Goal: Task Accomplishment & Management: Use online tool/utility

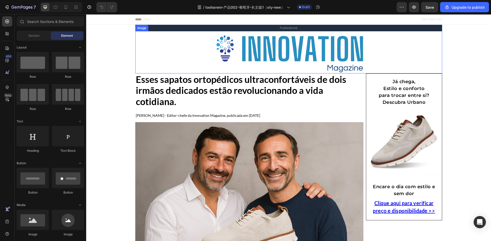
click at [255, 64] on img at bounding box center [288, 53] width 153 height 40
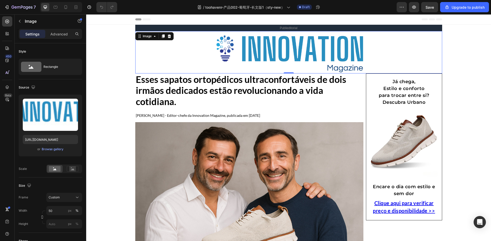
click at [266, 50] on img at bounding box center [288, 53] width 153 height 40
click at [140, 28] on p "Publieditorial" at bounding box center [289, 27] width 306 height 5
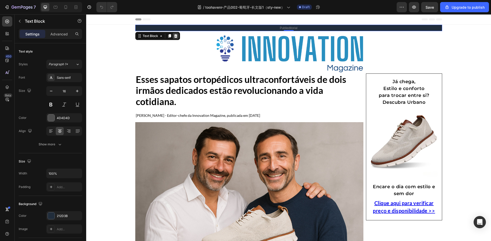
click at [173, 36] on icon at bounding box center [175, 36] width 4 height 4
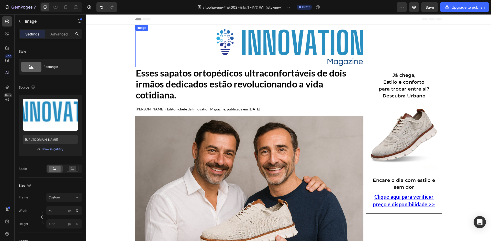
click at [176, 38] on link at bounding box center [288, 46] width 307 height 40
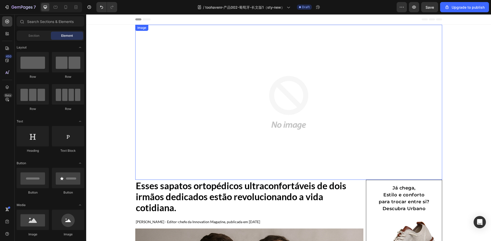
click at [217, 86] on img at bounding box center [288, 102] width 153 height 153
click at [218, 85] on img at bounding box center [288, 102] width 153 height 153
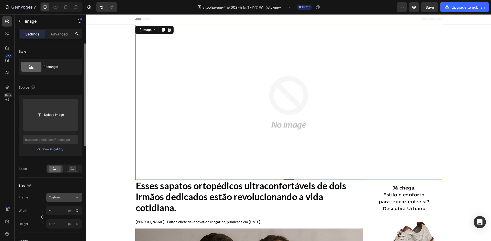
click at [69, 199] on div "Custom" at bounding box center [61, 197] width 25 height 5
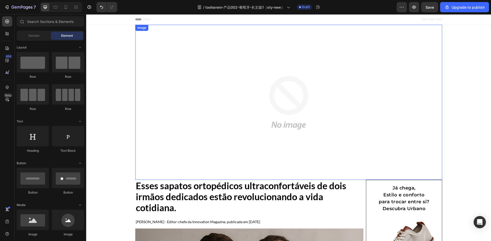
click at [176, 72] on link at bounding box center [288, 102] width 307 height 153
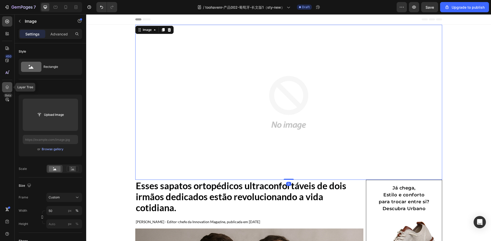
click at [5, 86] on icon at bounding box center [7, 87] width 5 height 5
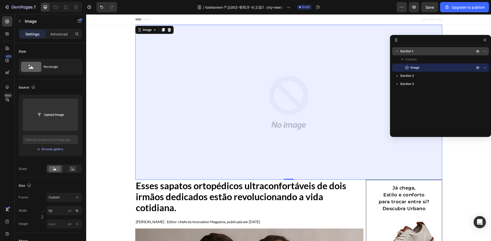
click at [419, 53] on p "Section 1" at bounding box center [437, 51] width 75 height 5
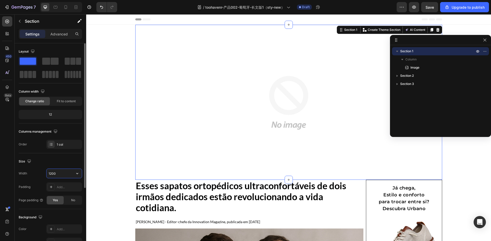
click at [63, 172] on input "1200" at bounding box center [64, 173] width 35 height 9
click at [74, 177] on button "button" at bounding box center [77, 173] width 9 height 9
click at [63, 188] on p "Full 100%" at bounding box center [62, 186] width 29 height 5
type input "100%"
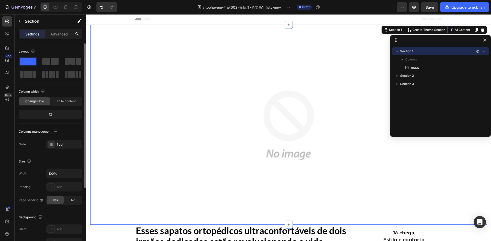
click at [69, 158] on div "Size" at bounding box center [50, 162] width 63 height 8
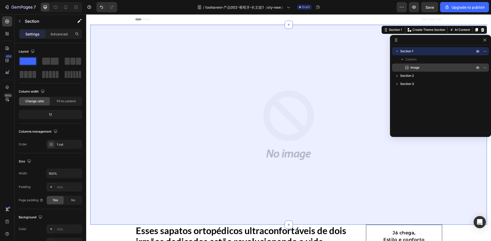
click at [433, 68] on p "Image" at bounding box center [436, 67] width 65 height 5
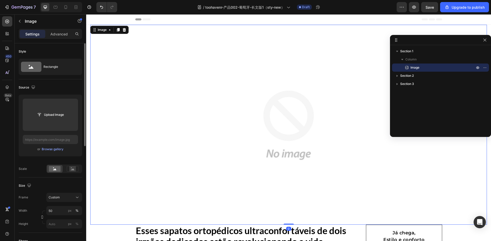
click at [68, 184] on div "Size" at bounding box center [50, 186] width 63 height 8
click at [223, 154] on img at bounding box center [288, 125] width 198 height 198
click at [66, 196] on div "Custom" at bounding box center [61, 197] width 25 height 5
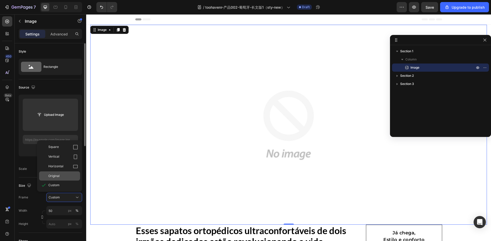
click at [65, 176] on div "Original" at bounding box center [63, 176] width 30 height 5
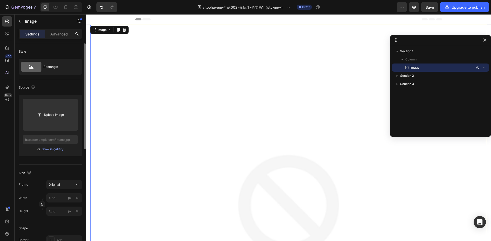
click at [67, 174] on div "Size" at bounding box center [50, 173] width 63 height 8
click at [223, 166] on img at bounding box center [288, 224] width 396 height 396
click at [61, 137] on input "text" at bounding box center [50, 139] width 55 height 9
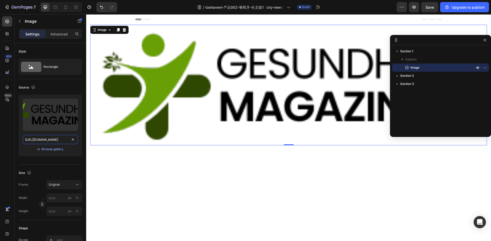
type input "https://ucarecdn.com/1c7bf342-f76c-43a7-8f84-d0ce63776209/-/format/auto/-/previ…"
click at [63, 184] on div "Original" at bounding box center [61, 185] width 25 height 5
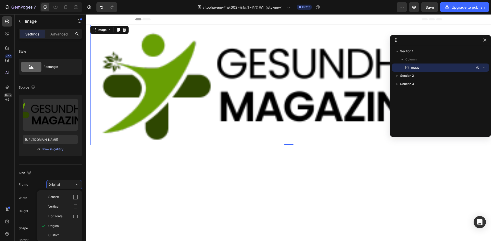
click at [59, 235] on span "Custom" at bounding box center [53, 235] width 11 height 5
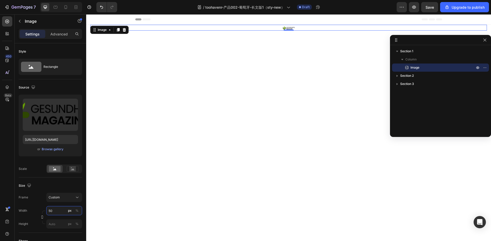
drag, startPoint x: 62, startPoint y: 211, endPoint x: 36, endPoint y: 210, distance: 26.3
click at [36, 210] on div "Width 50 px %" at bounding box center [50, 210] width 63 height 9
type input "200"
click at [56, 182] on div "Size Frame Custom Width 200 px % Height px %" at bounding box center [50, 205] width 63 height 55
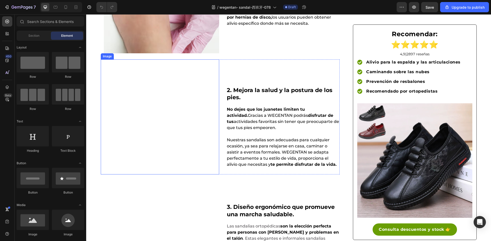
scroll to position [510, 0]
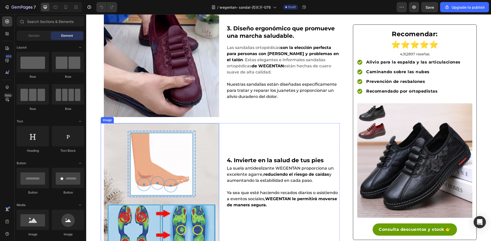
click at [165, 77] on img at bounding box center [161, 59] width 115 height 115
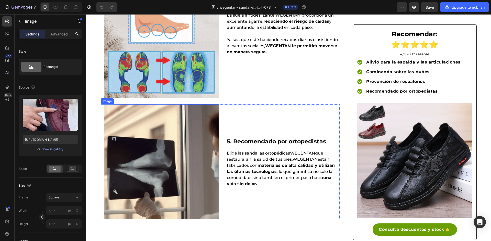
scroll to position [766, 0]
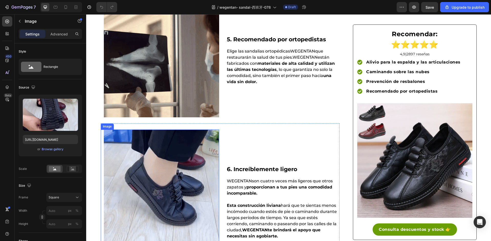
click at [159, 155] on img at bounding box center [161, 187] width 115 height 115
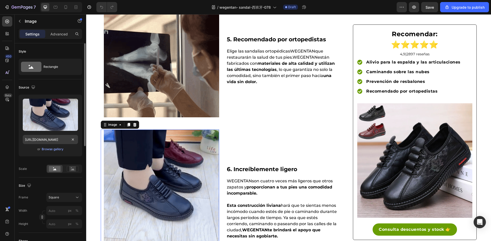
click at [51, 140] on input "[URL][DOMAIN_NAME]" at bounding box center [50, 139] width 55 height 9
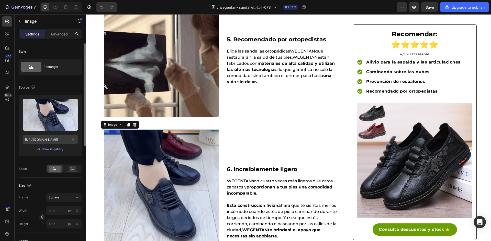
paste input "8814648820/GG111-6"
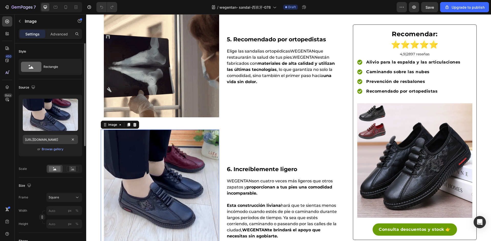
scroll to position [0, 94]
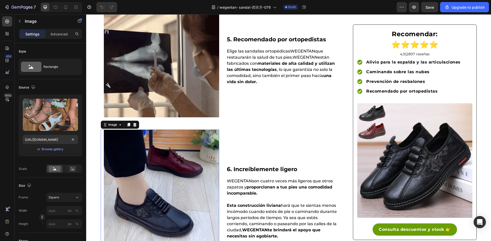
type input "[URL][DOMAIN_NAME]"
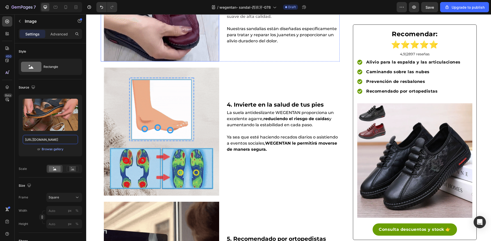
scroll to position [510, 0]
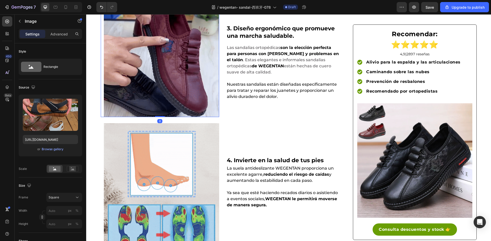
click at [148, 88] on img at bounding box center [161, 59] width 115 height 115
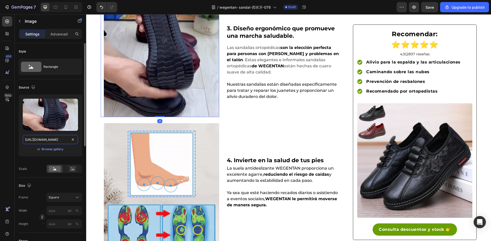
click at [60, 142] on input "[URL][DOMAIN_NAME]" at bounding box center [50, 139] width 55 height 9
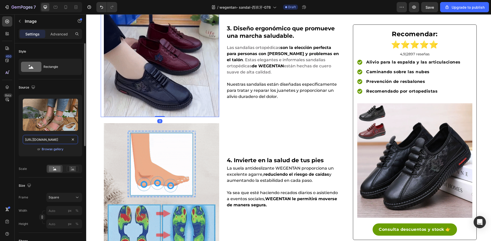
scroll to position [0, 94]
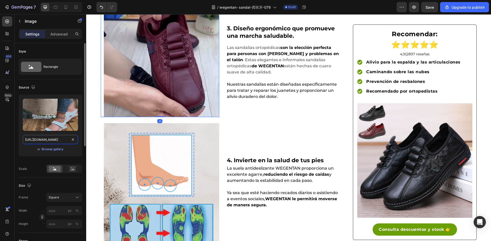
type input "[URL][DOMAIN_NAME]"
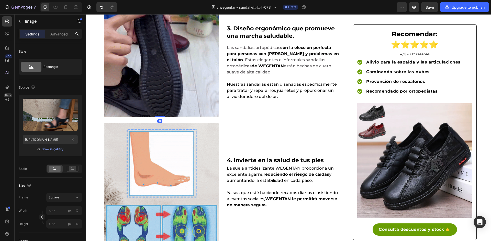
scroll to position [0, 0]
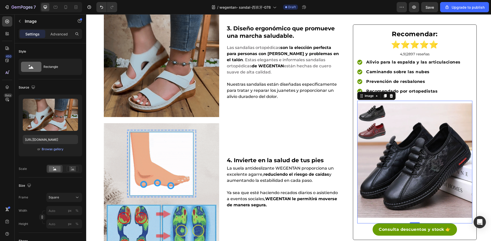
click at [419, 126] on img at bounding box center [414, 160] width 115 height 115
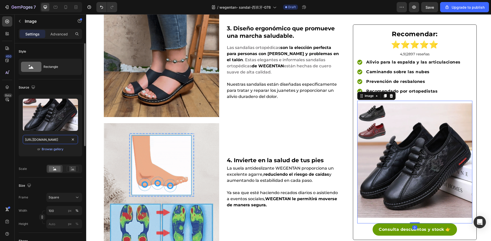
click at [44, 142] on input "[URL][DOMAIN_NAME]" at bounding box center [50, 139] width 55 height 9
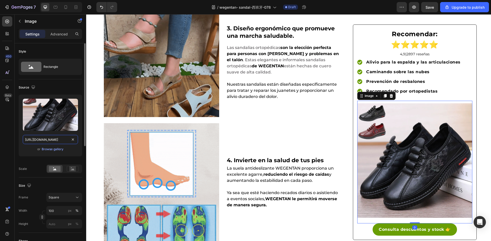
paste input "[DOMAIN_NAME][URL]"
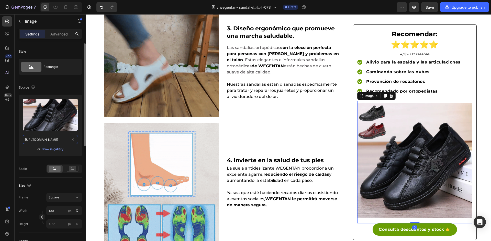
type input "[URL][DOMAIN_NAME]"
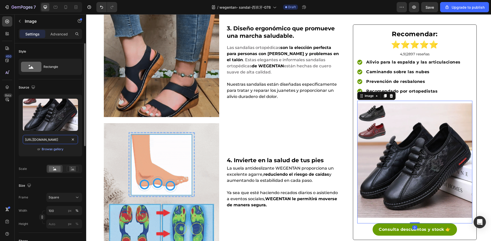
scroll to position [0, 129]
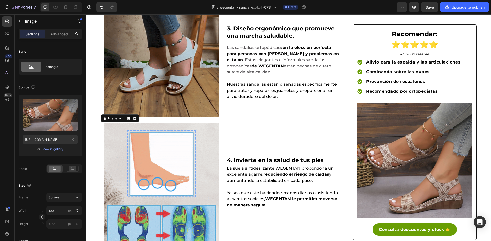
click at [189, 146] on img at bounding box center [161, 187] width 115 height 128
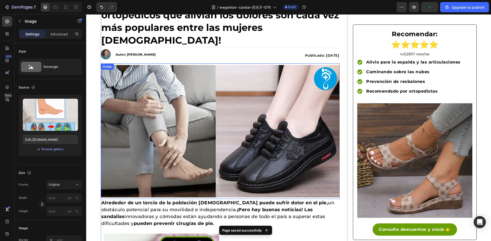
scroll to position [0, 0]
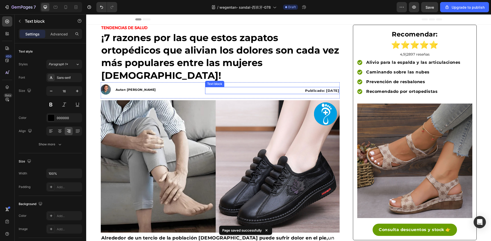
click at [320, 89] on strong "Publicado: [DATE]" at bounding box center [322, 91] width 34 height 4
click at [317, 89] on strong "Publicado: [DATE]" at bounding box center [322, 91] width 34 height 4
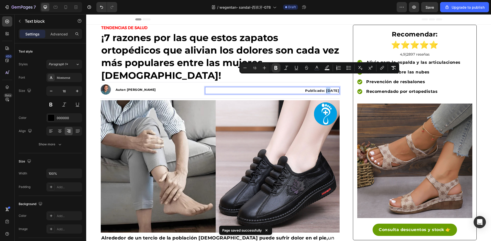
drag, startPoint x: 317, startPoint y: 77, endPoint x: 321, endPoint y: 78, distance: 4.0
click at [321, 89] on strong "Publicado: [DATE]" at bounding box center [322, 91] width 34 height 4
copy strong "08"
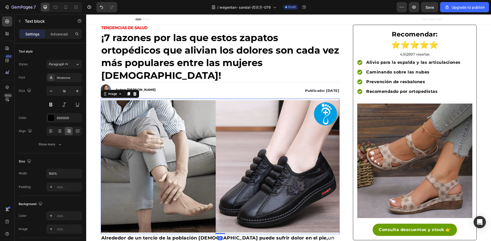
click at [273, 106] on img at bounding box center [220, 166] width 239 height 133
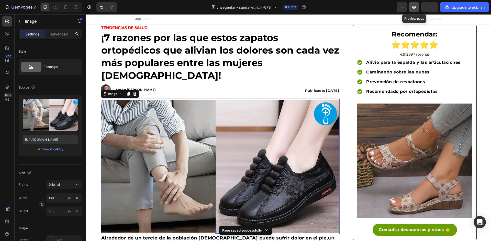
click at [416, 8] on icon "button" at bounding box center [413, 7] width 5 height 5
click at [206, 142] on img at bounding box center [220, 166] width 239 height 133
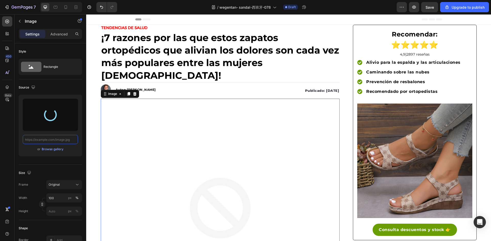
type input "[URL][DOMAIN_NAME]"
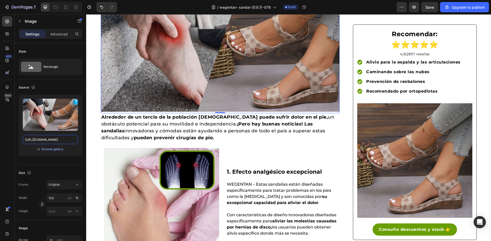
scroll to position [51, 0]
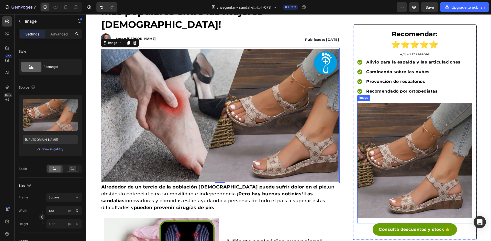
click at [401, 159] on img at bounding box center [414, 160] width 115 height 115
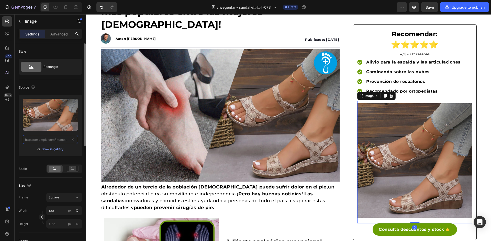
drag, startPoint x: 71, startPoint y: 137, endPoint x: 74, endPoint y: 138, distance: 2.8
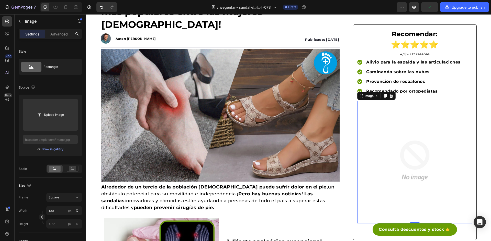
drag, startPoint x: 425, startPoint y: 143, endPoint x: 413, endPoint y: 144, distance: 12.1
click at [425, 143] on img at bounding box center [414, 160] width 115 height 115
click at [49, 139] on input "text" at bounding box center [50, 139] width 55 height 9
type input "[URL][DOMAIN_NAME]"
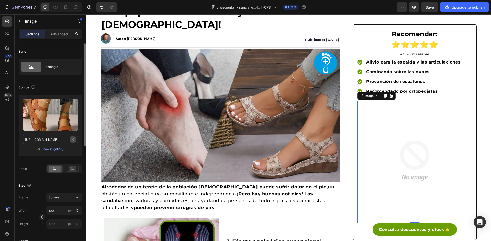
scroll to position [0, 149]
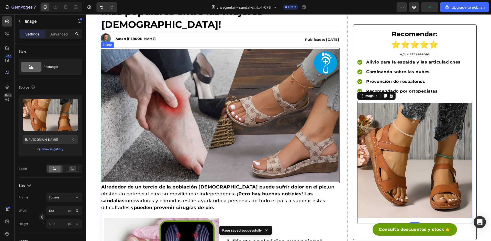
click at [221, 125] on img at bounding box center [220, 115] width 239 height 133
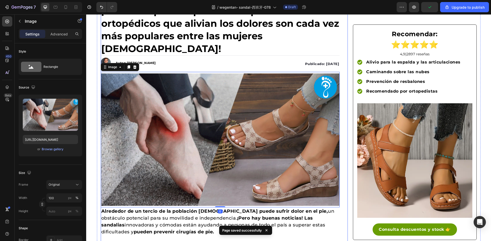
scroll to position [0, 0]
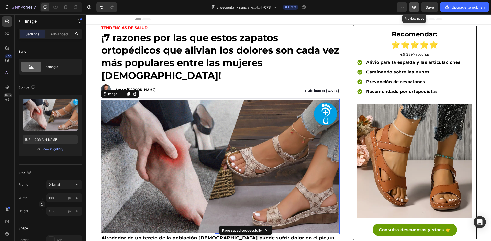
click at [417, 8] on button "button" at bounding box center [414, 7] width 10 height 10
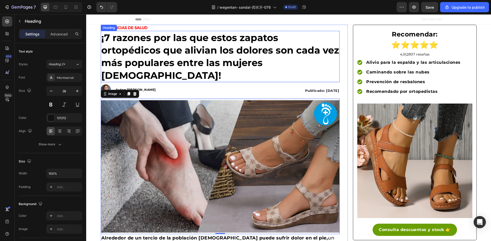
click at [207, 48] on strong "¡7 razones por las que estos zapatos ortopédicos que alivian los dolores son ca…" at bounding box center [220, 56] width 238 height 49
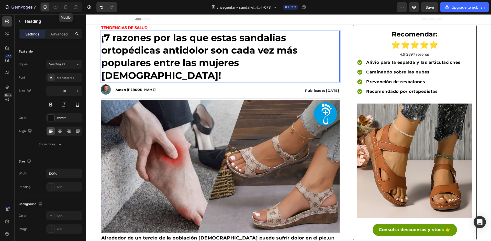
drag, startPoint x: 69, startPoint y: 6, endPoint x: 87, endPoint y: 14, distance: 19.7
click at [69, 6] on div at bounding box center [66, 7] width 8 height 8
type input "41"
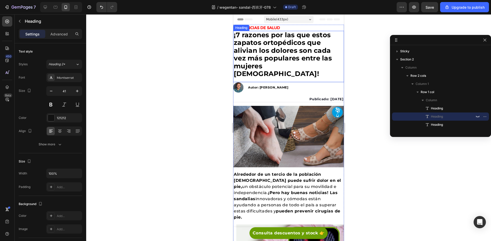
click at [258, 55] on strong "¡7 razones por las que estos zapatos ortopédicos que alivian los dolores son ca…" at bounding box center [283, 54] width 98 height 47
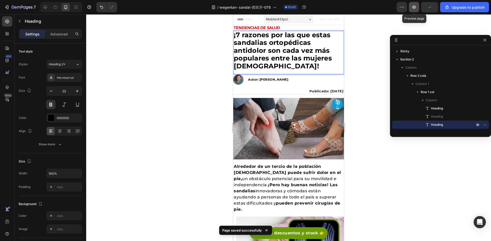
click at [416, 6] on icon "button" at bounding box center [413, 7] width 5 height 5
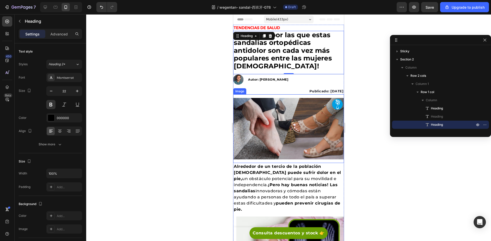
click at [314, 113] on img at bounding box center [288, 129] width 111 height 62
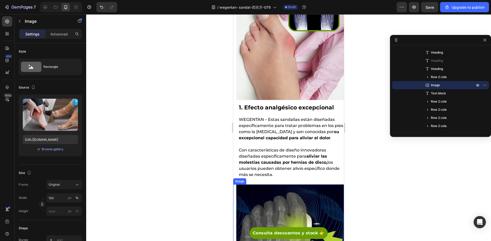
scroll to position [281, 0]
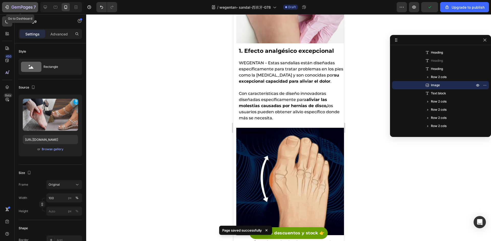
click at [23, 8] on icon "button" at bounding box center [24, 7] width 2 height 2
